Goal: Task Accomplishment & Management: Manage account settings

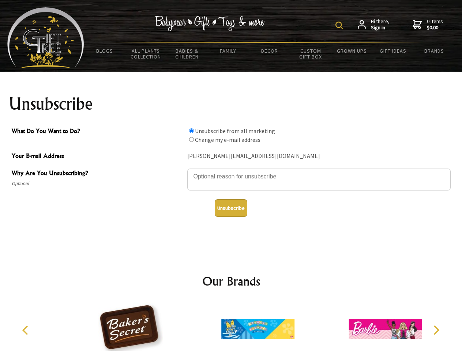
click at [340, 25] on img at bounding box center [339, 25] width 7 height 7
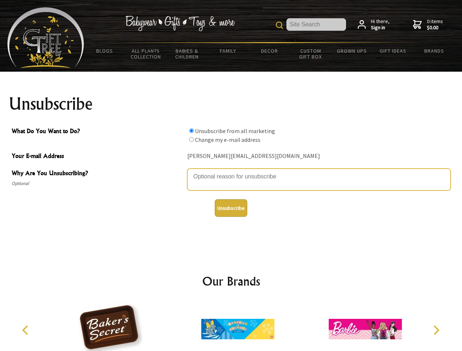
click at [231, 171] on textarea "Why Are You Unsubscribing?" at bounding box center [319, 180] width 264 height 22
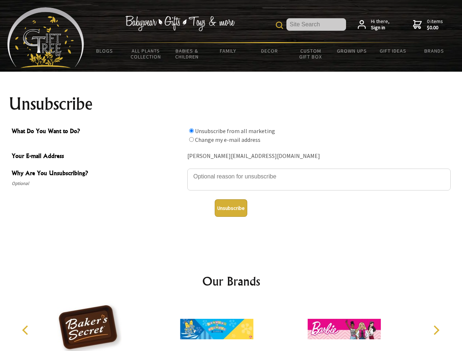
click at [191, 131] on input "What Do You Want to Do?" at bounding box center [191, 130] width 5 height 5
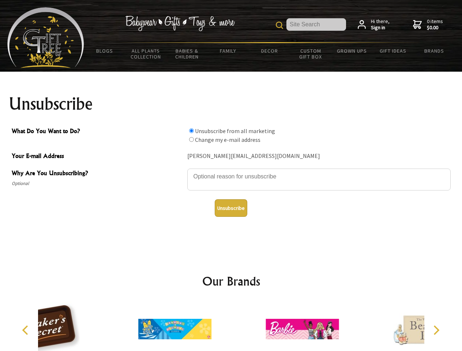
click at [191, 139] on input "What Do You Want to Do?" at bounding box center [191, 139] width 5 height 5
radio input "true"
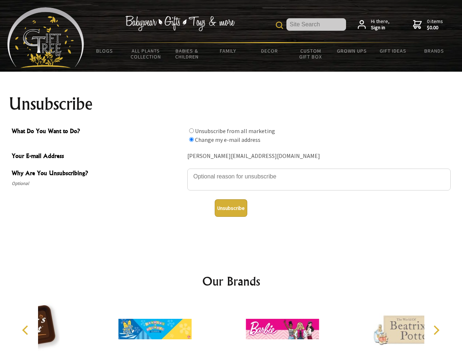
click at [231, 208] on button "Unsubscribe" at bounding box center [231, 209] width 33 height 18
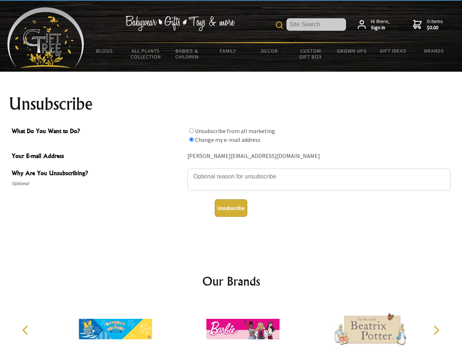
click at [26, 331] on icon "Previous" at bounding box center [26, 331] width 10 height 10
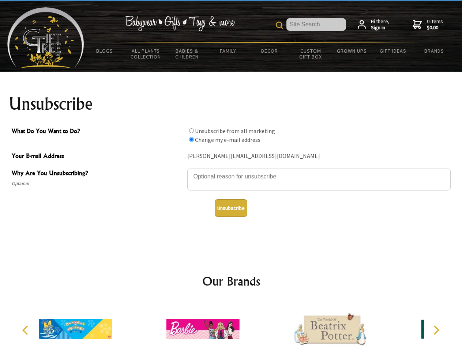
click at [436, 331] on icon "Next" at bounding box center [436, 331] width 10 height 10
